Goal: Task Accomplishment & Management: Use online tool/utility

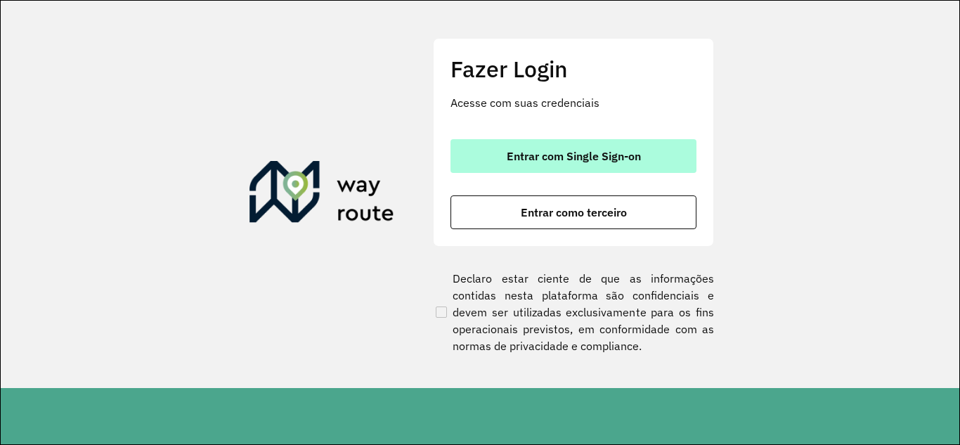
click at [643, 169] on button "Entrar com Single Sign-on" at bounding box center [573, 156] width 246 height 34
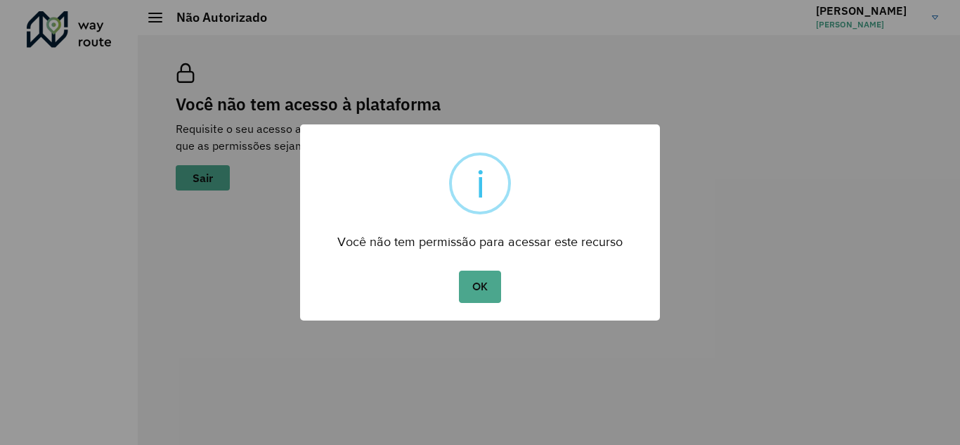
click at [470, 295] on button "OK" at bounding box center [479, 287] width 41 height 32
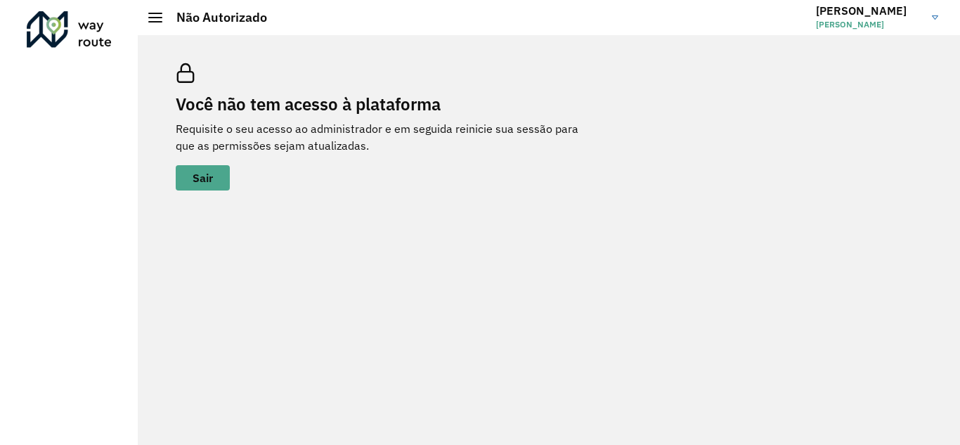
click at [145, 15] on hb-header "Não Autorizado [PERSON_NAME]" at bounding box center [549, 17] width 822 height 35
click at [163, 19] on h2 "Não Autorizado" at bounding box center [214, 17] width 105 height 15
click at [932, 19] on link "[PERSON_NAME]" at bounding box center [882, 17] width 133 height 37
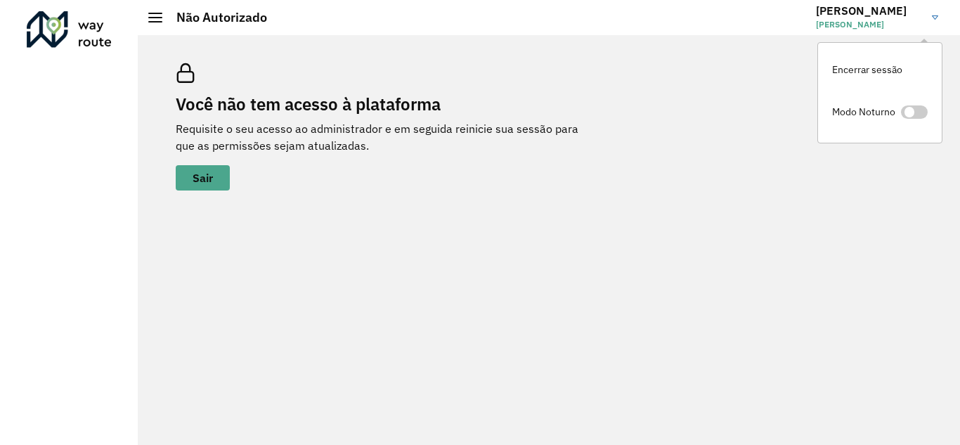
click at [748, 45] on div "Você não tem acesso à plataforma Requisite o seu acesso ao administrador e em s…" at bounding box center [549, 240] width 822 height 410
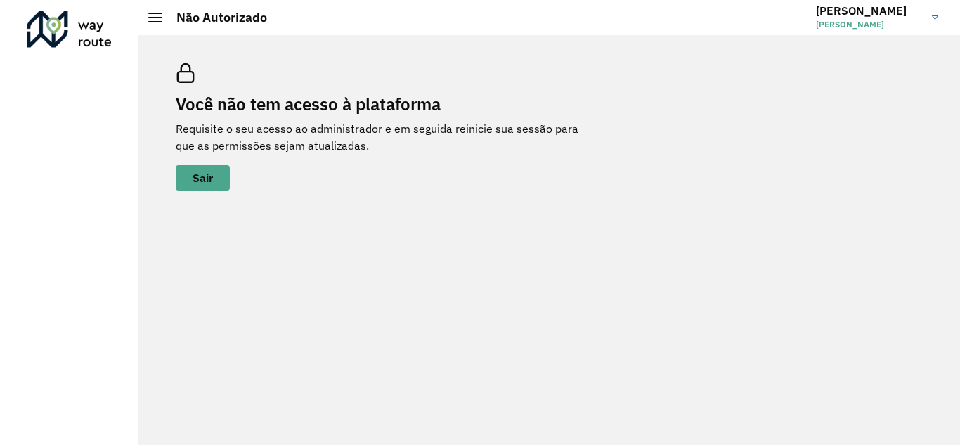
click at [821, 13] on h3 "Natasha" at bounding box center [868, 10] width 105 height 13
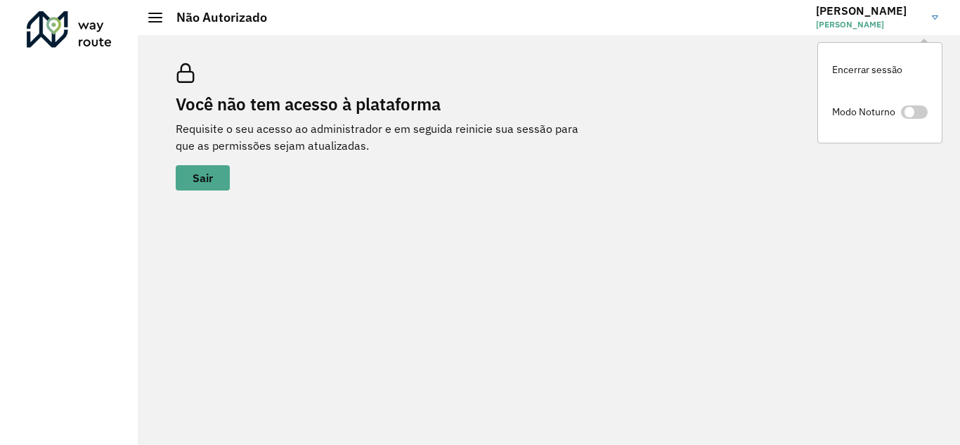
click at [717, 117] on div "Você não tem acesso à plataforma Requisite o seu acesso ao administrador e em s…" at bounding box center [549, 126] width 780 height 161
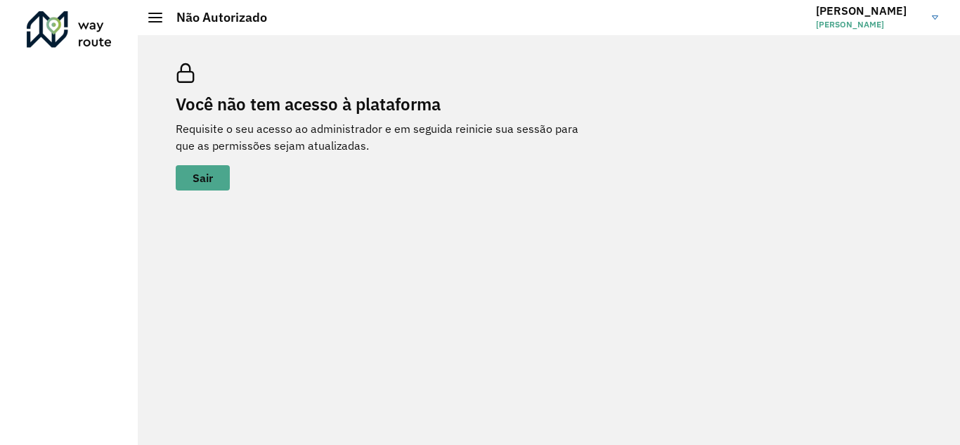
click at [148, 18] on hb-header "Não Autorizado Natasha Natasha Rodrigues Sipp Encerrar sessão Modo Noturno" at bounding box center [549, 17] width 822 height 35
click at [185, 189] on button "Sair" at bounding box center [203, 177] width 54 height 25
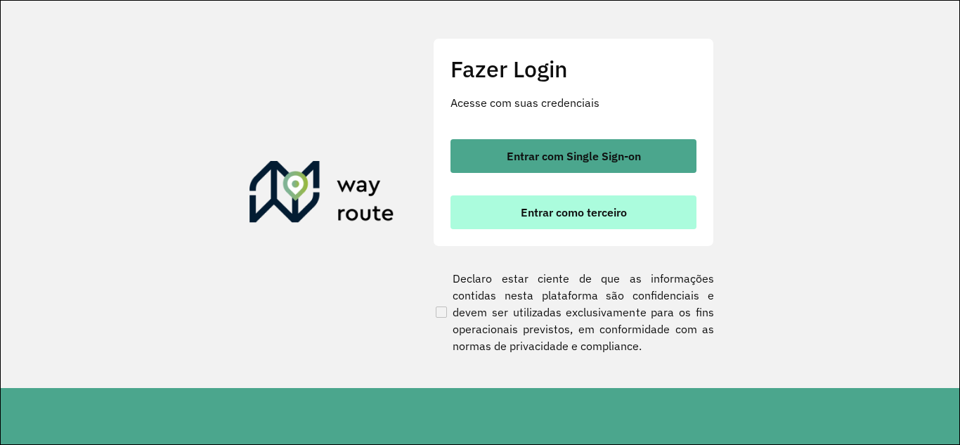
click at [584, 214] on span "Entrar como terceiro" at bounding box center [574, 212] width 106 height 11
